Goal: Transaction & Acquisition: Purchase product/service

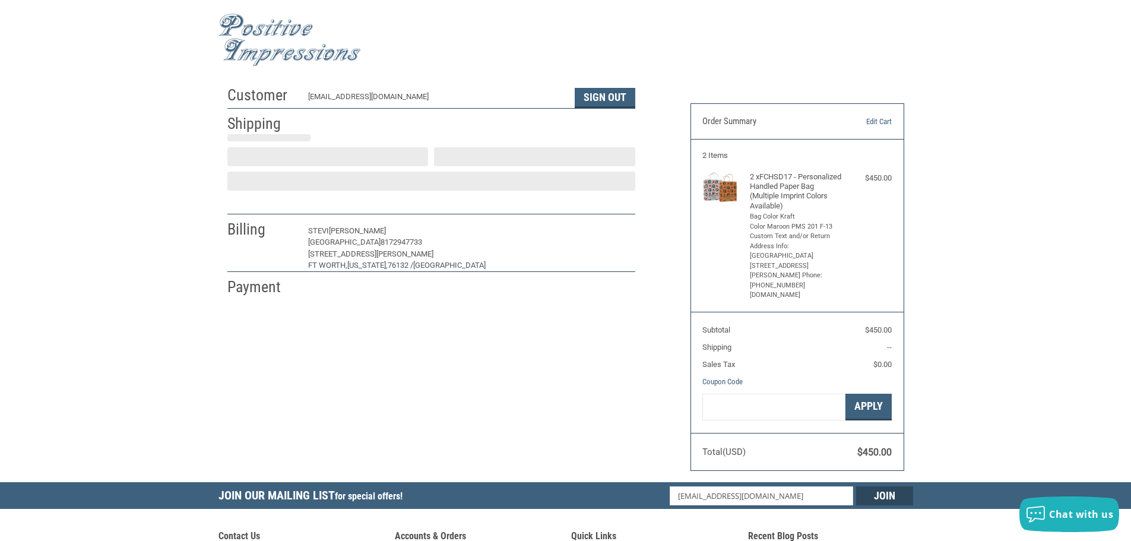
scroll to position [1, 0]
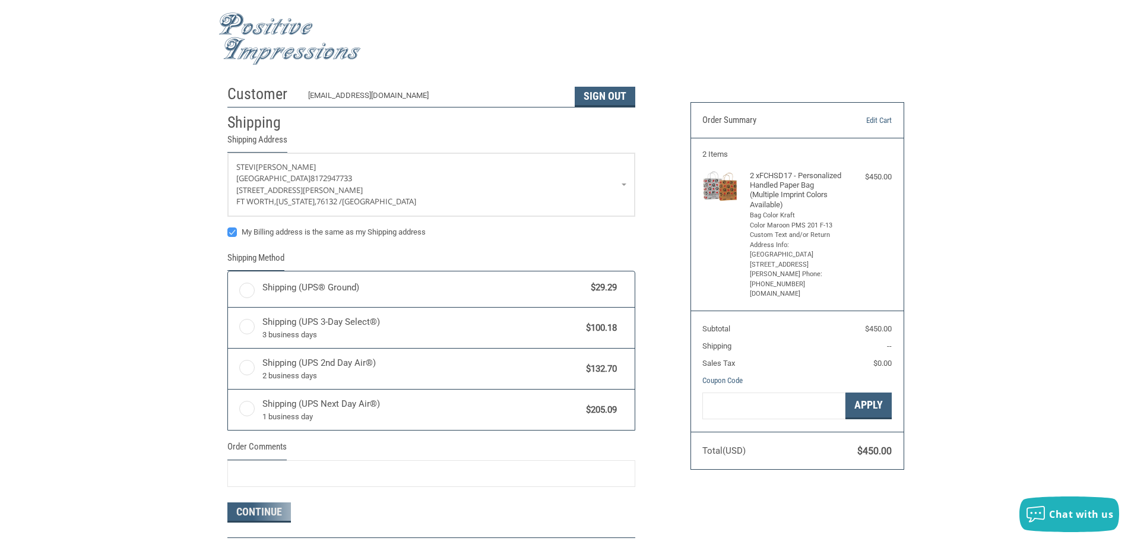
radio input "true"
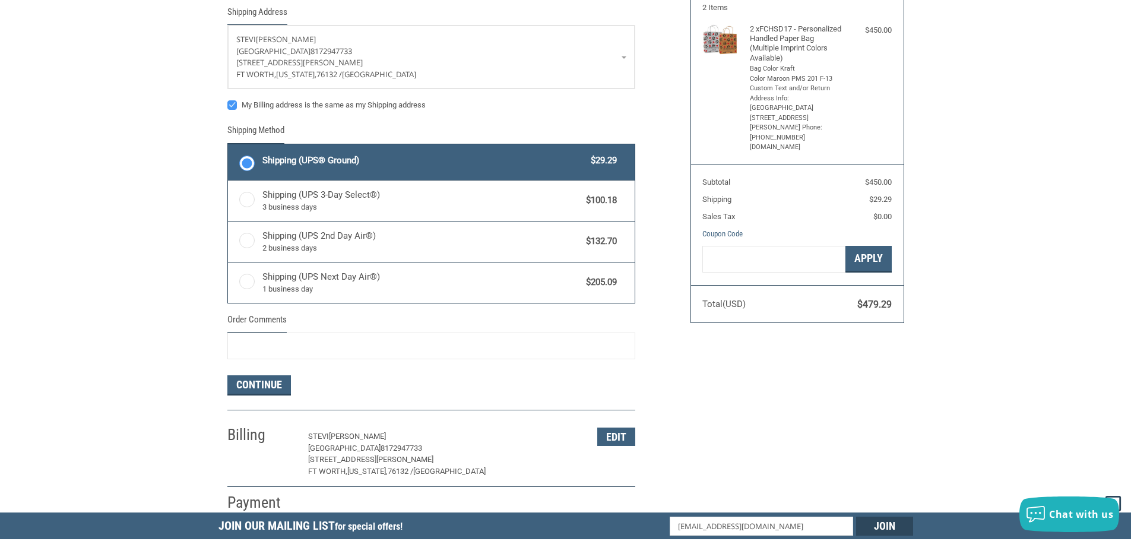
scroll to position [120, 0]
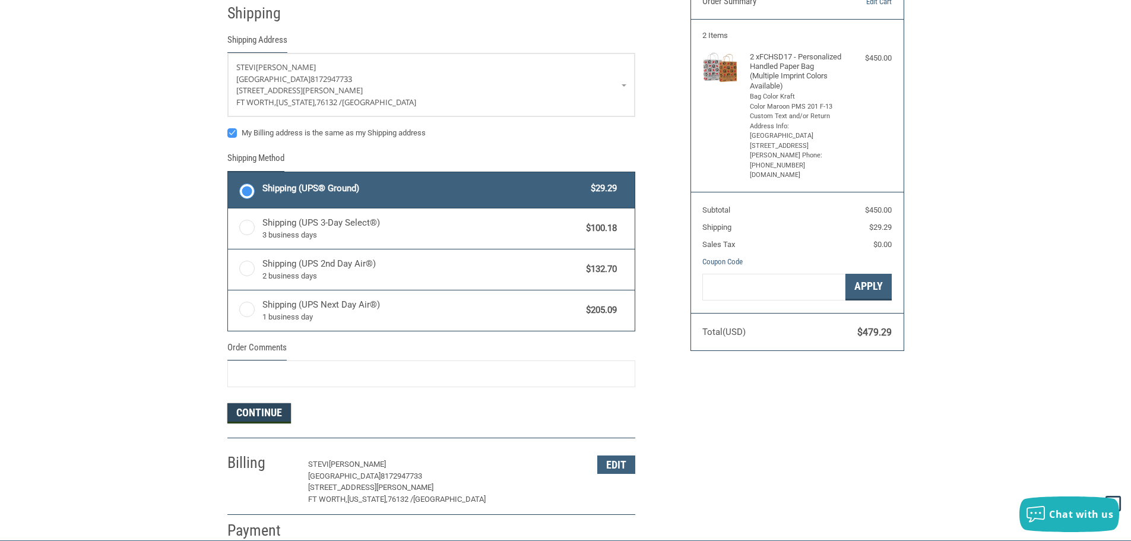
click at [249, 412] on button "Continue" at bounding box center [259, 413] width 64 height 20
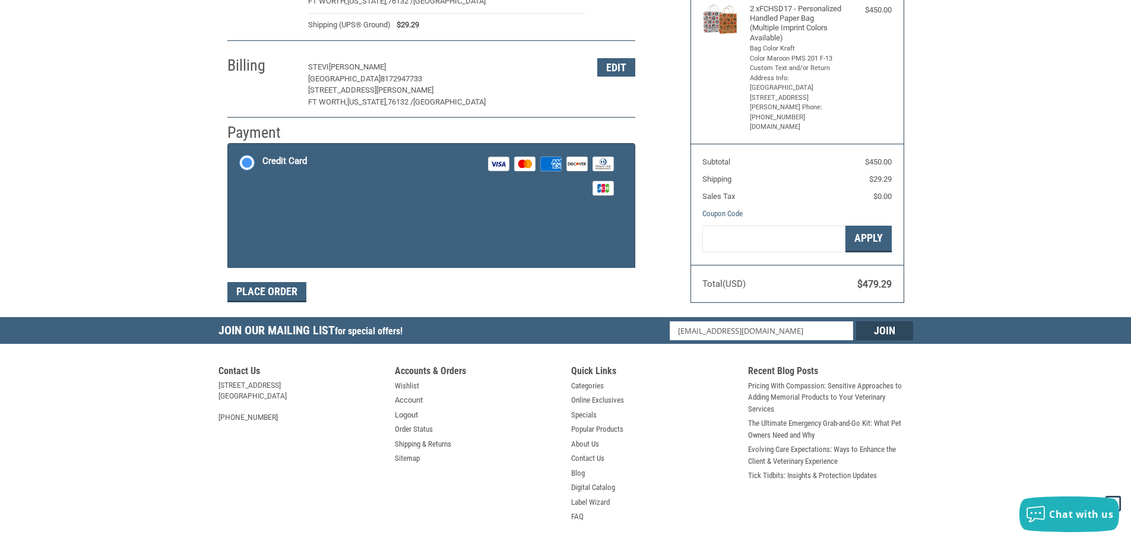
scroll to position [178, 0]
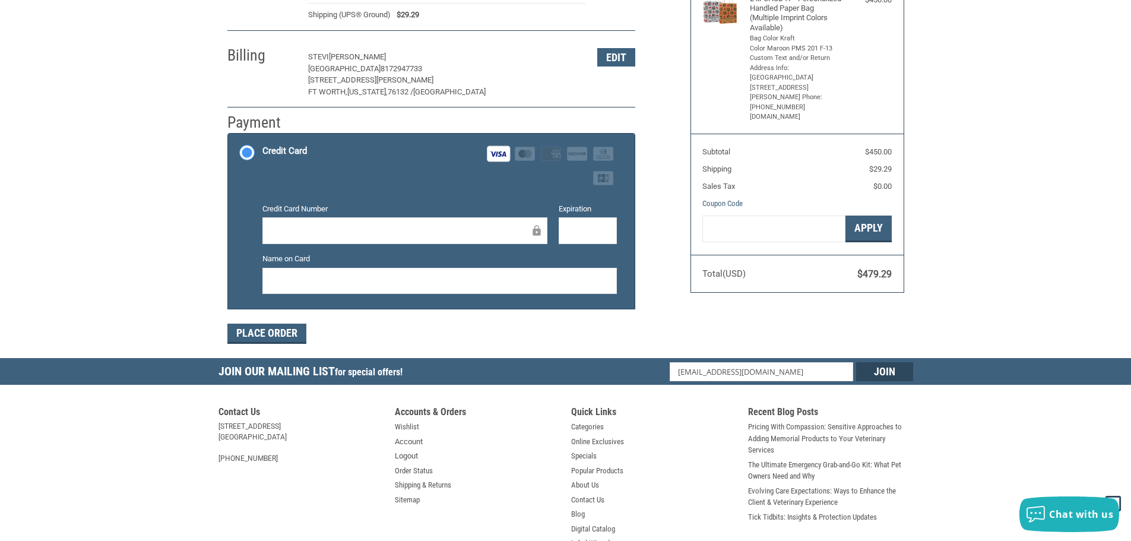
click at [335, 270] on div at bounding box center [439, 281] width 355 height 27
drag, startPoint x: 289, startPoint y: 333, endPoint x: 650, endPoint y: 341, distance: 361.2
click at [650, 341] on div "Customer [EMAIL_ADDRESS][DOMAIN_NAME] Sign Out Shipping [PERSON_NAME][GEOGRAPHI…" at bounding box center [450, 130] width 463 height 456
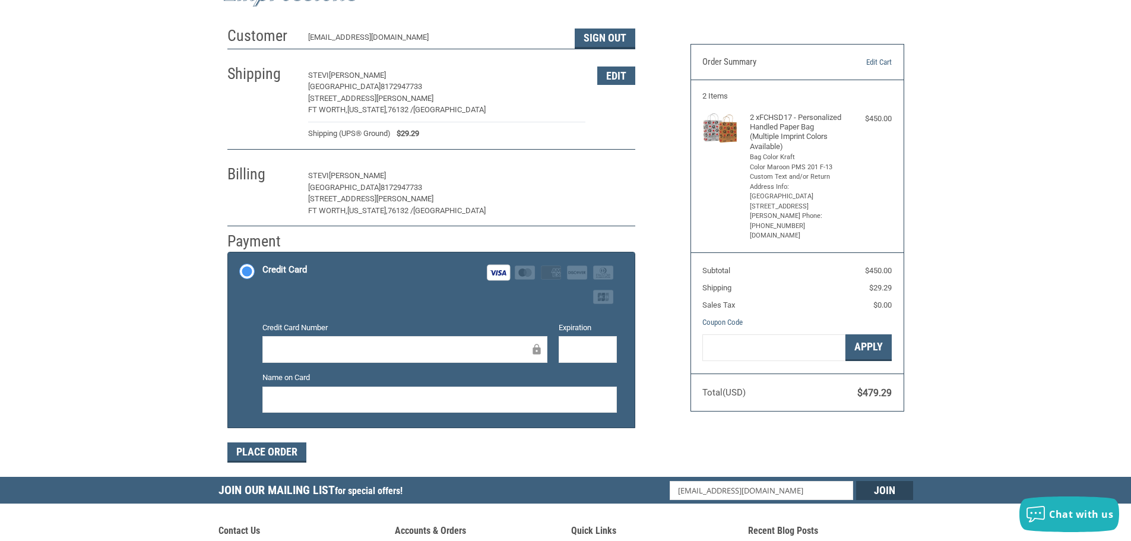
click at [628, 180] on button "Edit" at bounding box center [616, 176] width 38 height 18
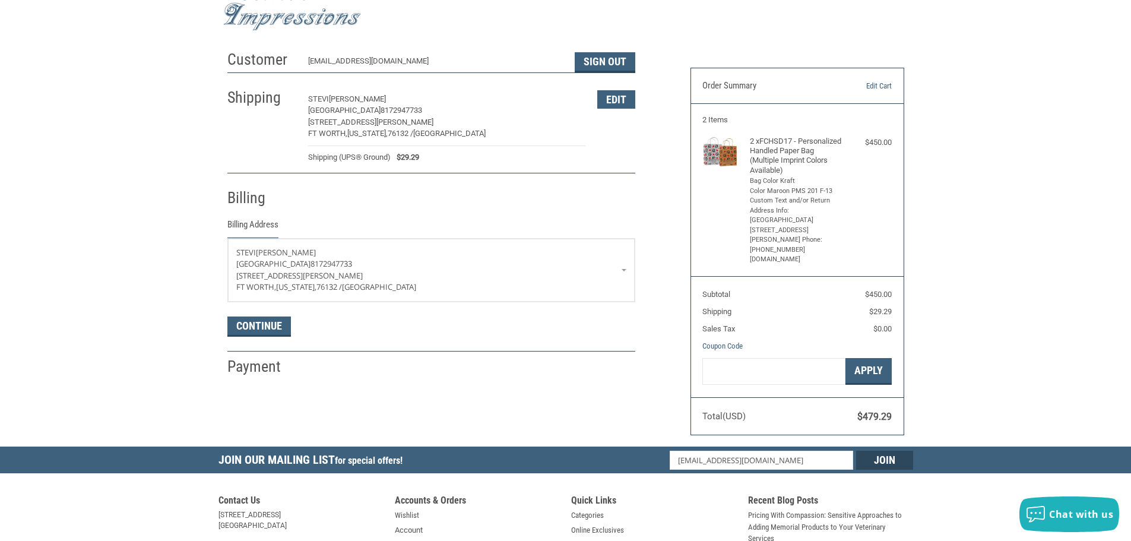
scroll to position [31, 0]
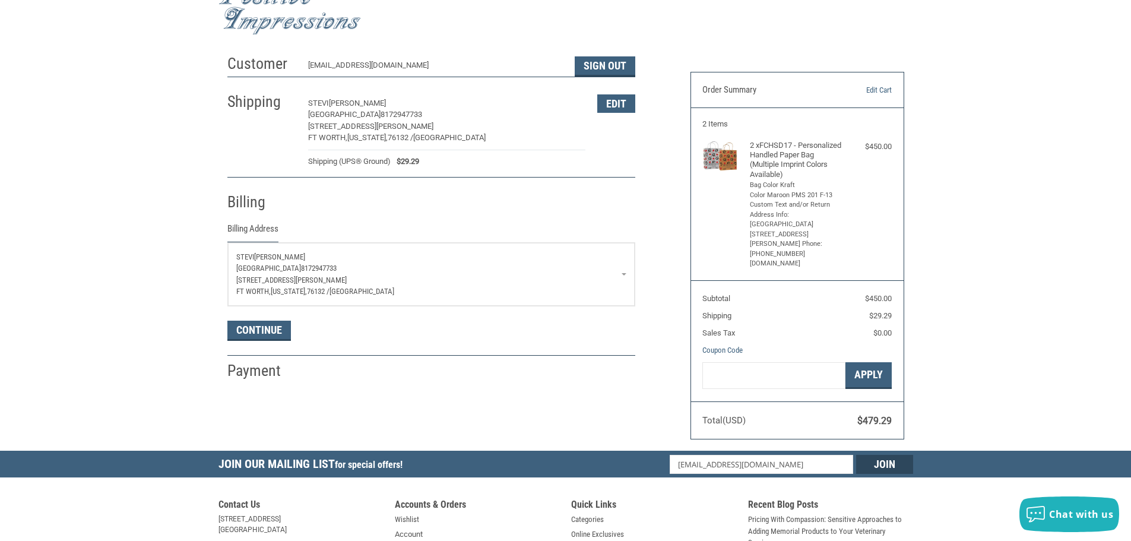
drag, startPoint x: 644, startPoint y: 256, endPoint x: 623, endPoint y: 266, distance: 23.6
click at [642, 257] on div "Customer [EMAIL_ADDRESS][DOMAIN_NAME] Sign Out Shipping [PERSON_NAME][GEOGRAPHI…" at bounding box center [450, 215] width 463 height 333
click at [621, 268] on p "[GEOGRAPHIC_DATA] 8172947733" at bounding box center [431, 268] width 390 height 12
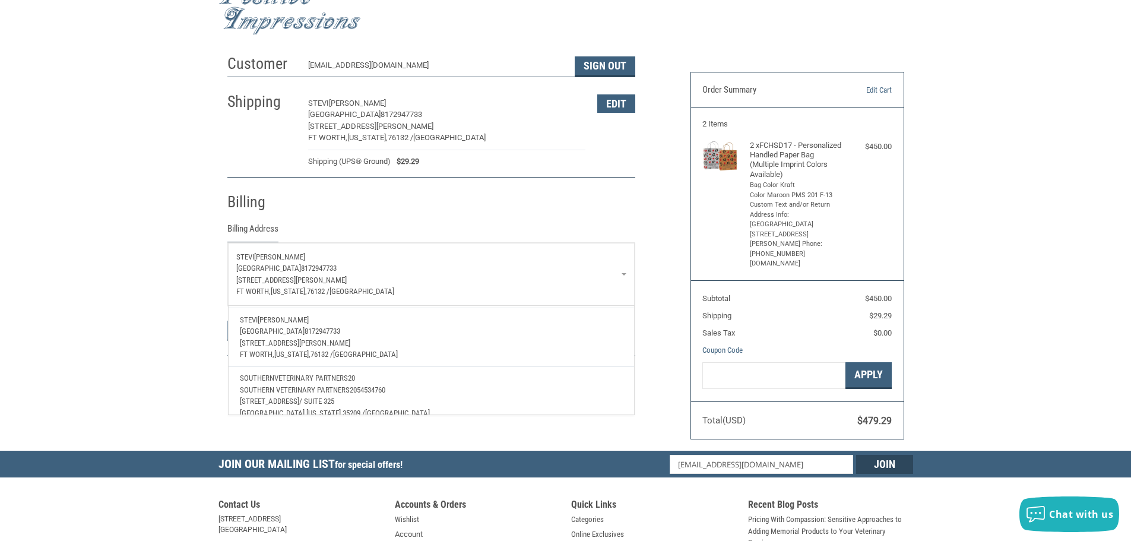
scroll to position [43, 0]
click at [394, 382] on p "[STREET_ADDRESS]" at bounding box center [431, 388] width 382 height 12
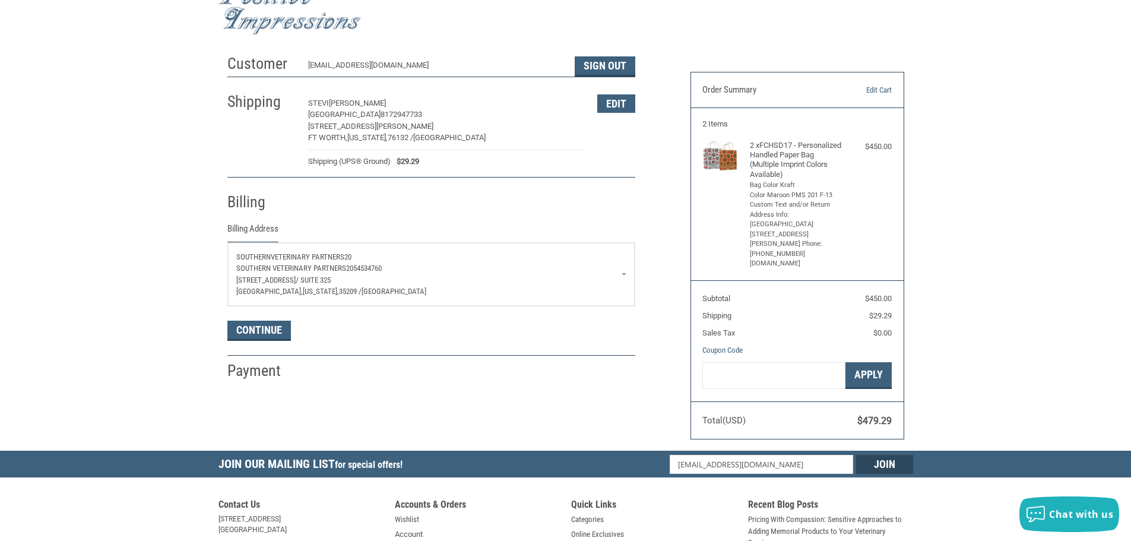
scroll to position [91, 0]
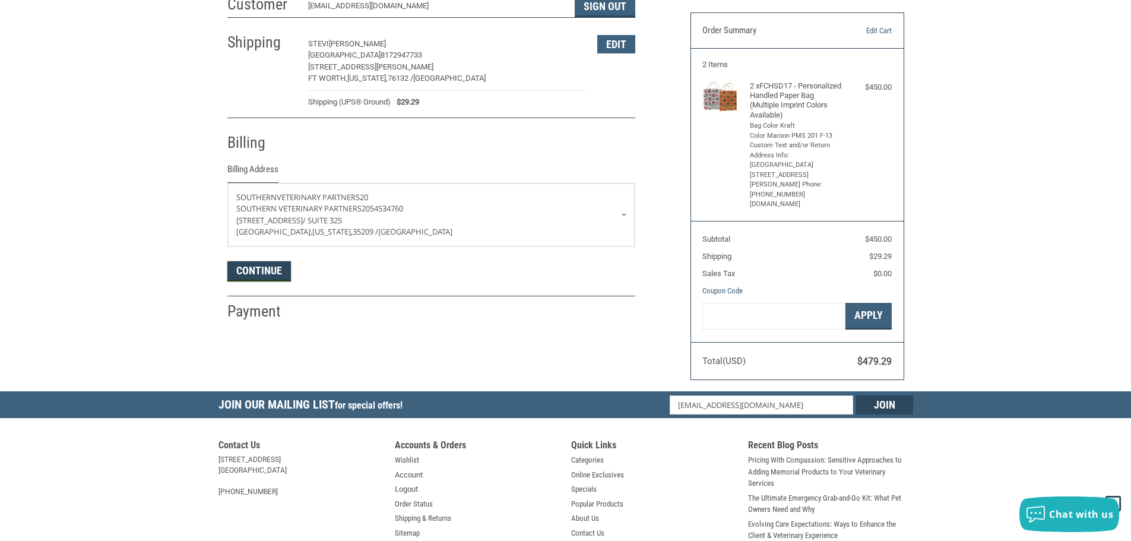
click at [268, 275] on button "Continue" at bounding box center [259, 271] width 64 height 20
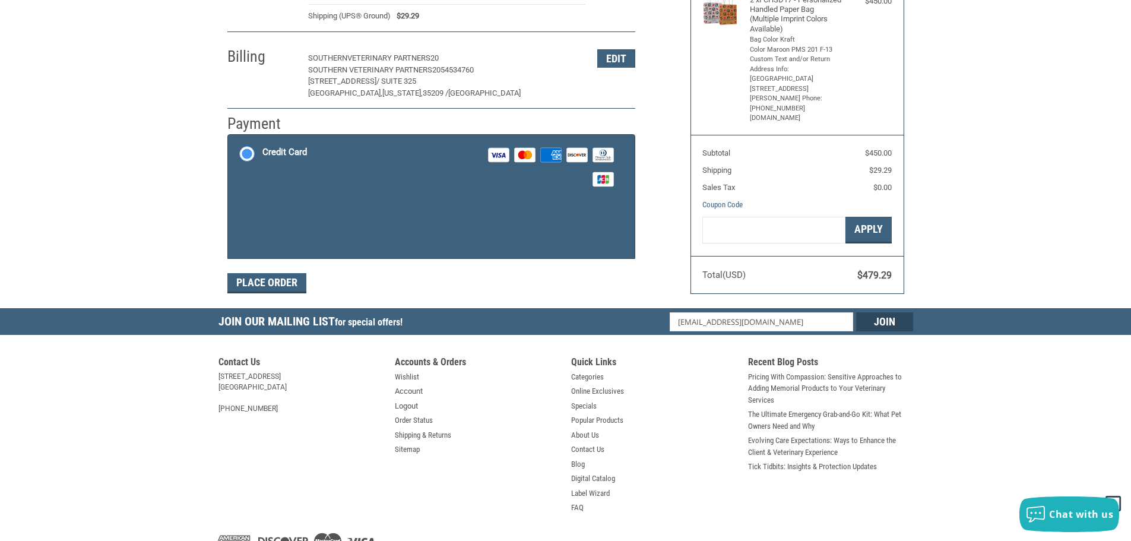
scroll to position [178, 0]
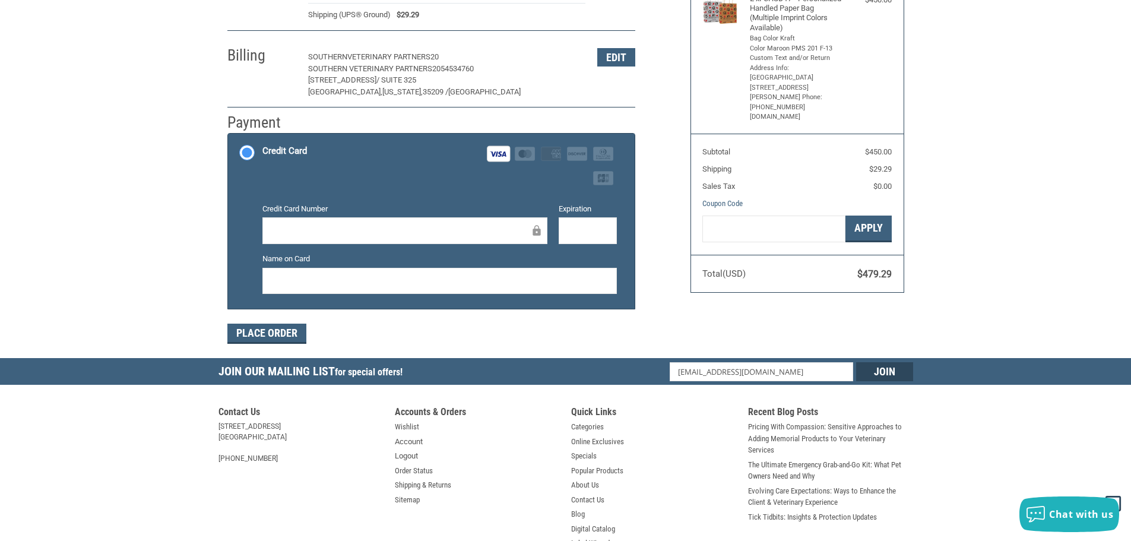
click at [504, 295] on div at bounding box center [439, 281] width 355 height 27
click at [609, 226] on iframe at bounding box center [588, 231] width 42 height 14
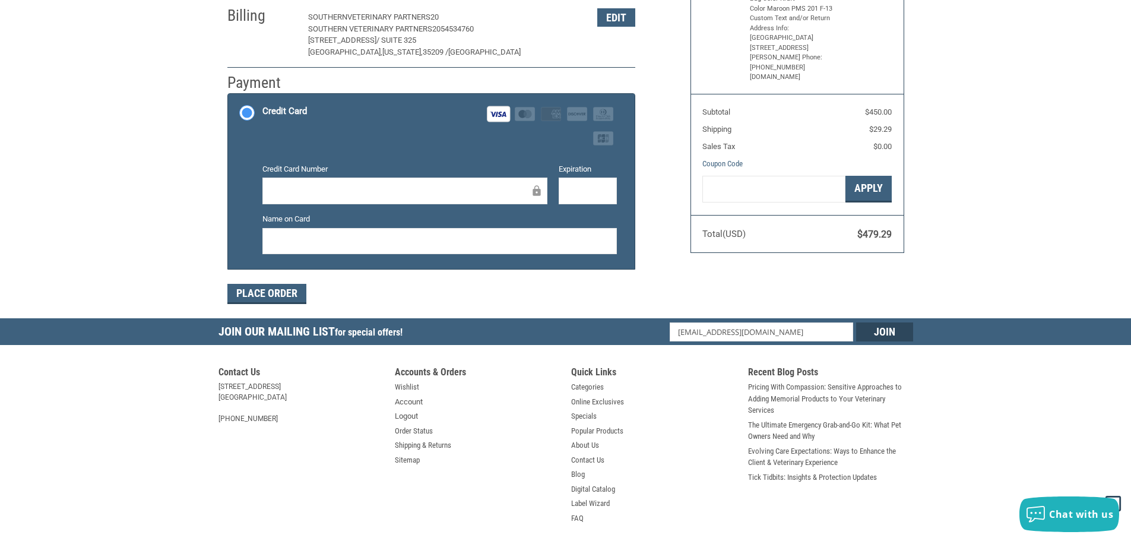
scroll to position [238, 0]
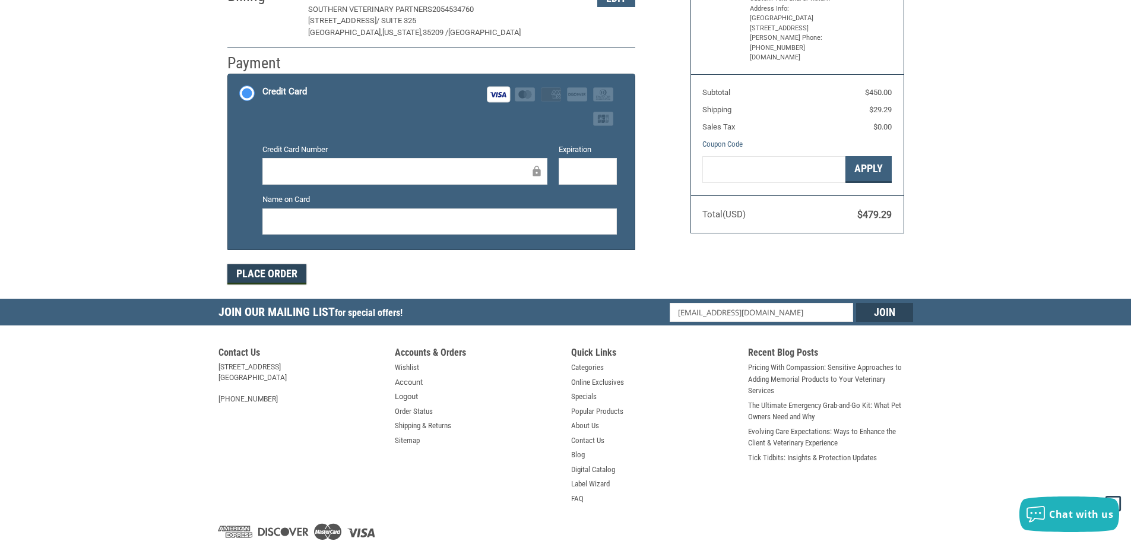
click at [285, 282] on button "Place Order" at bounding box center [266, 274] width 79 height 20
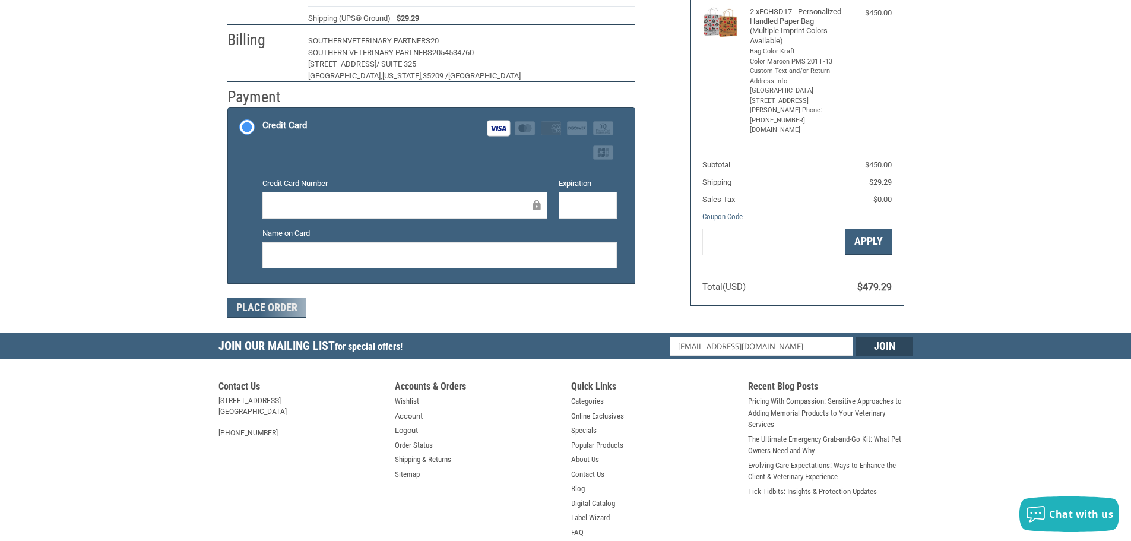
scroll to position [0, 0]
